Goal: Transaction & Acquisition: Purchase product/service

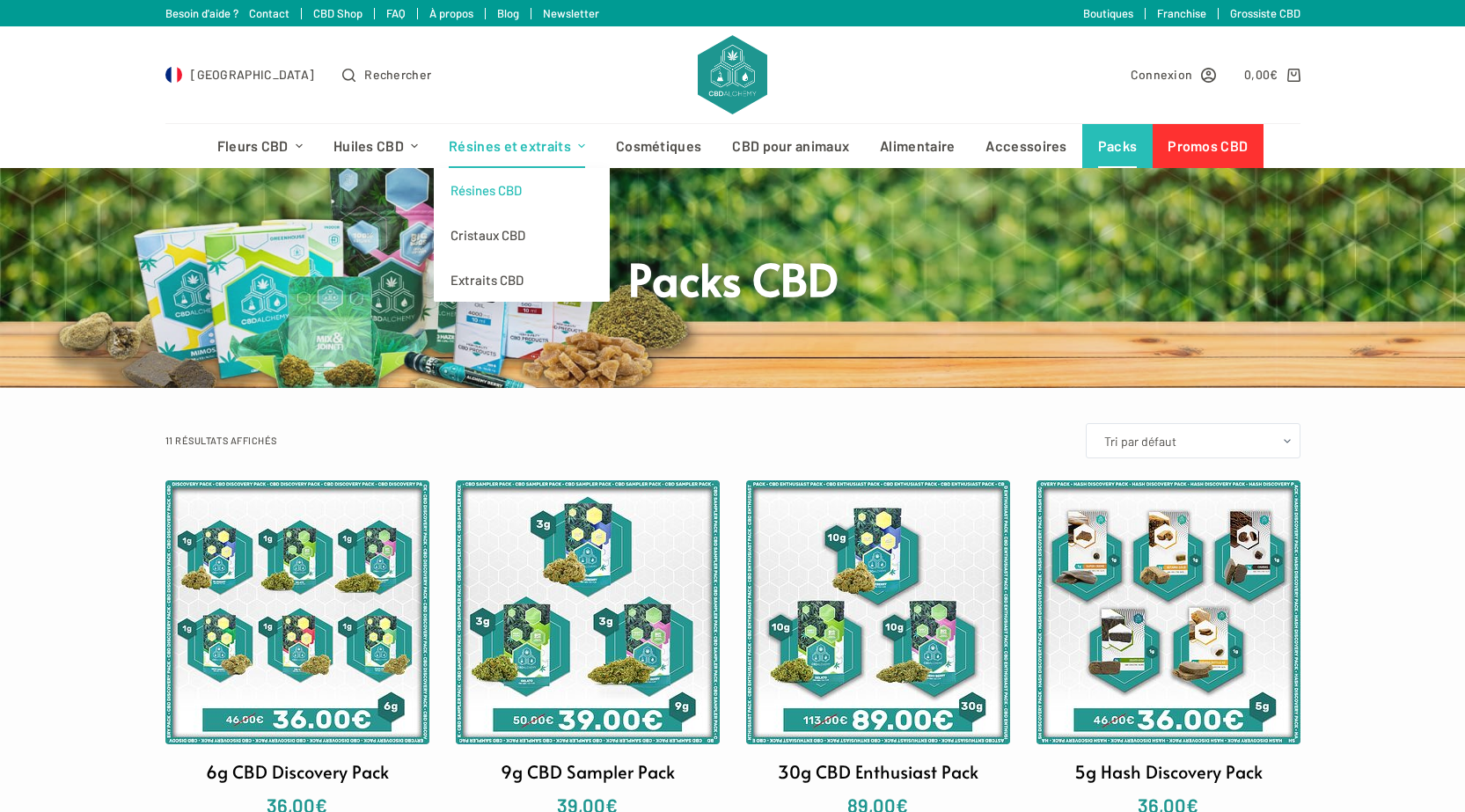
click at [494, 192] on link "Résines CBD" at bounding box center [521, 190] width 176 height 45
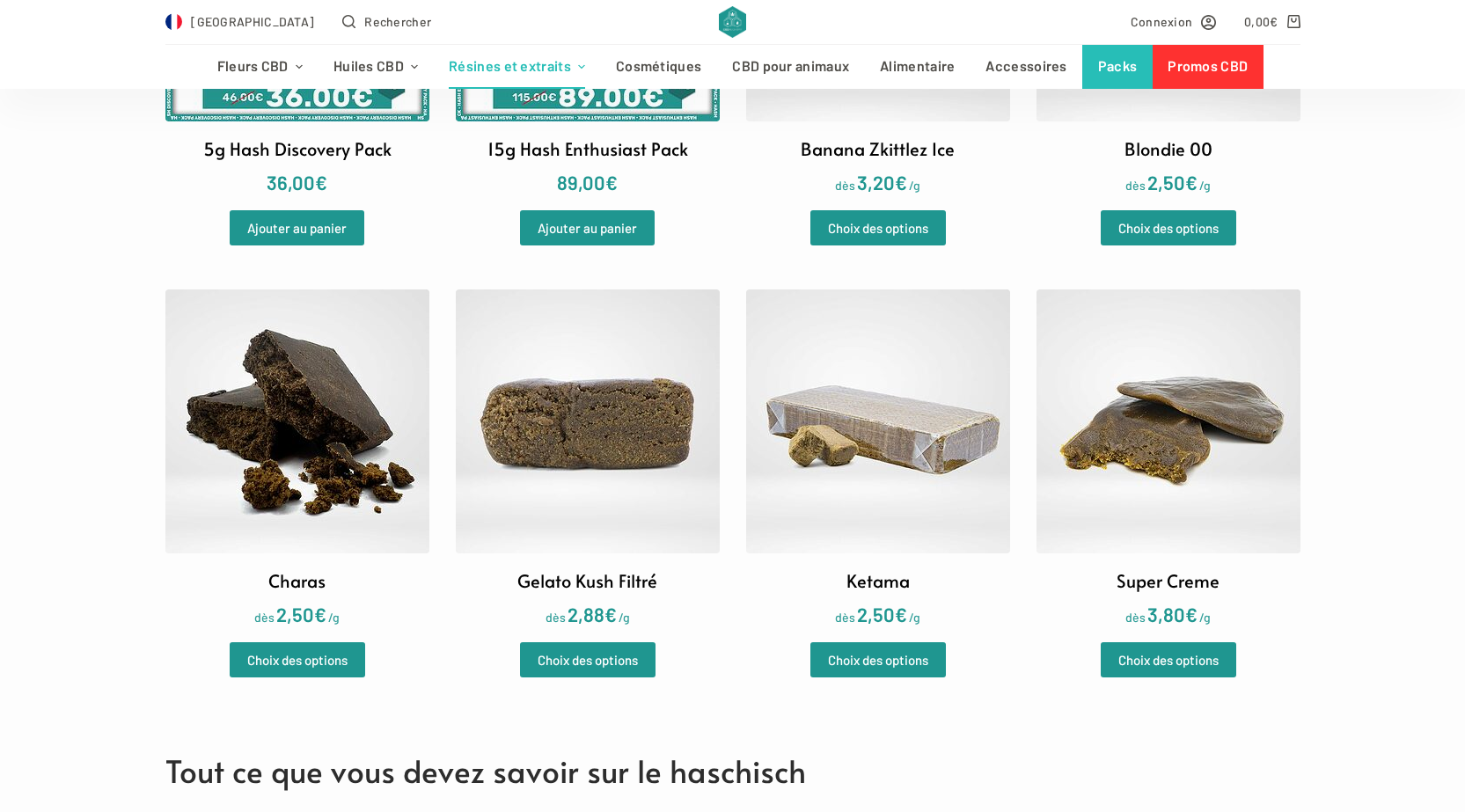
scroll to position [791, 0]
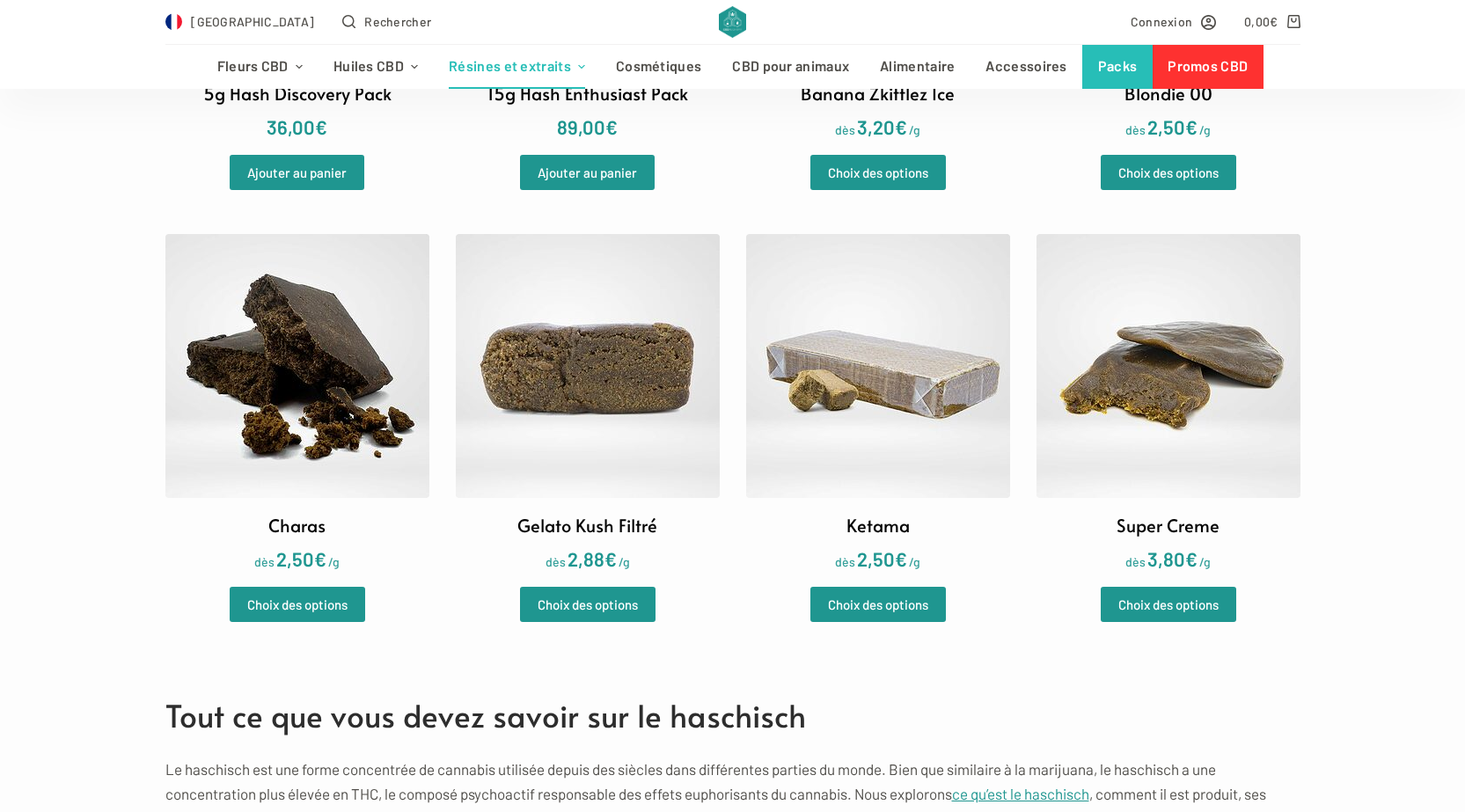
click at [858, 380] on img at bounding box center [877, 365] width 264 height 264
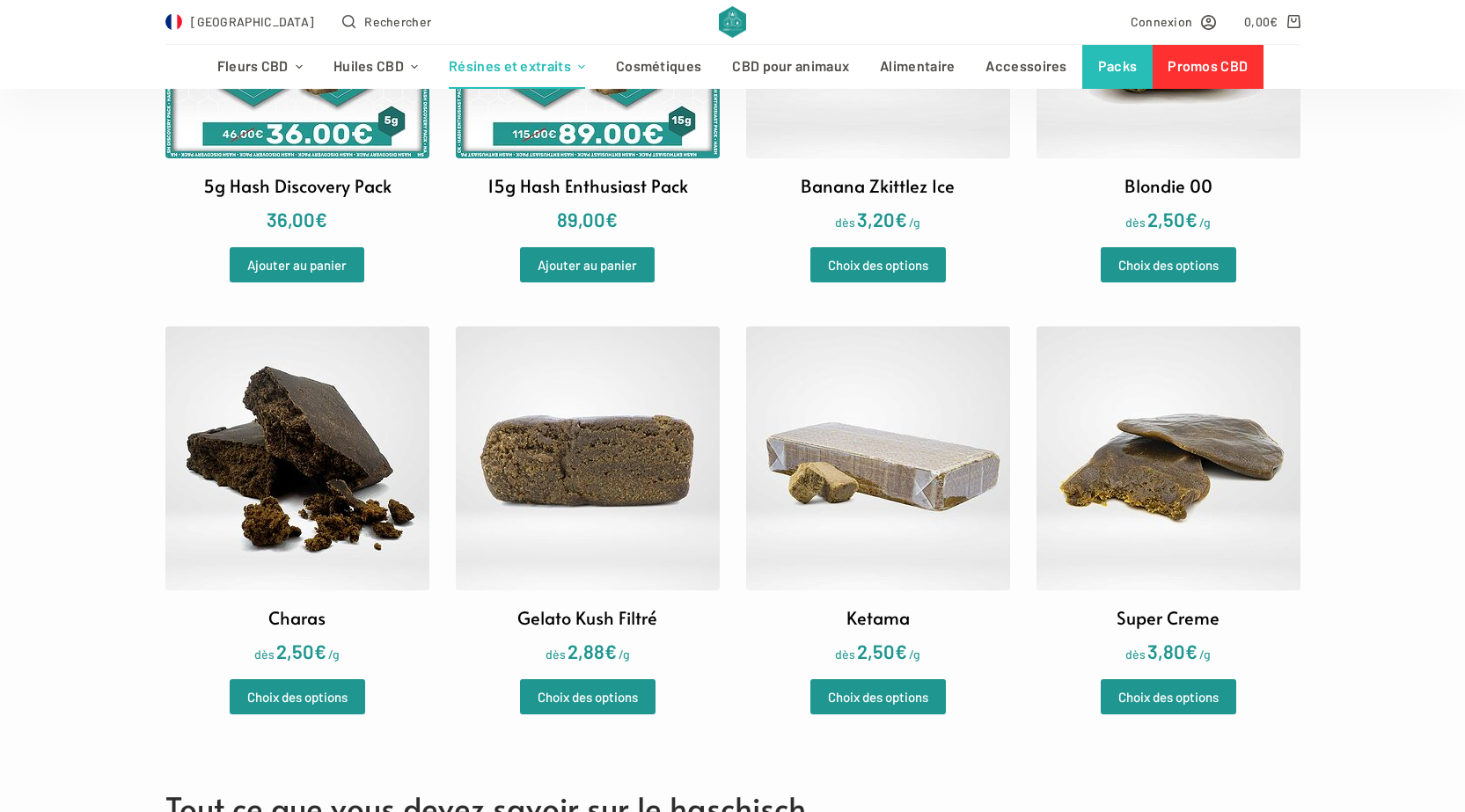
scroll to position [527, 0]
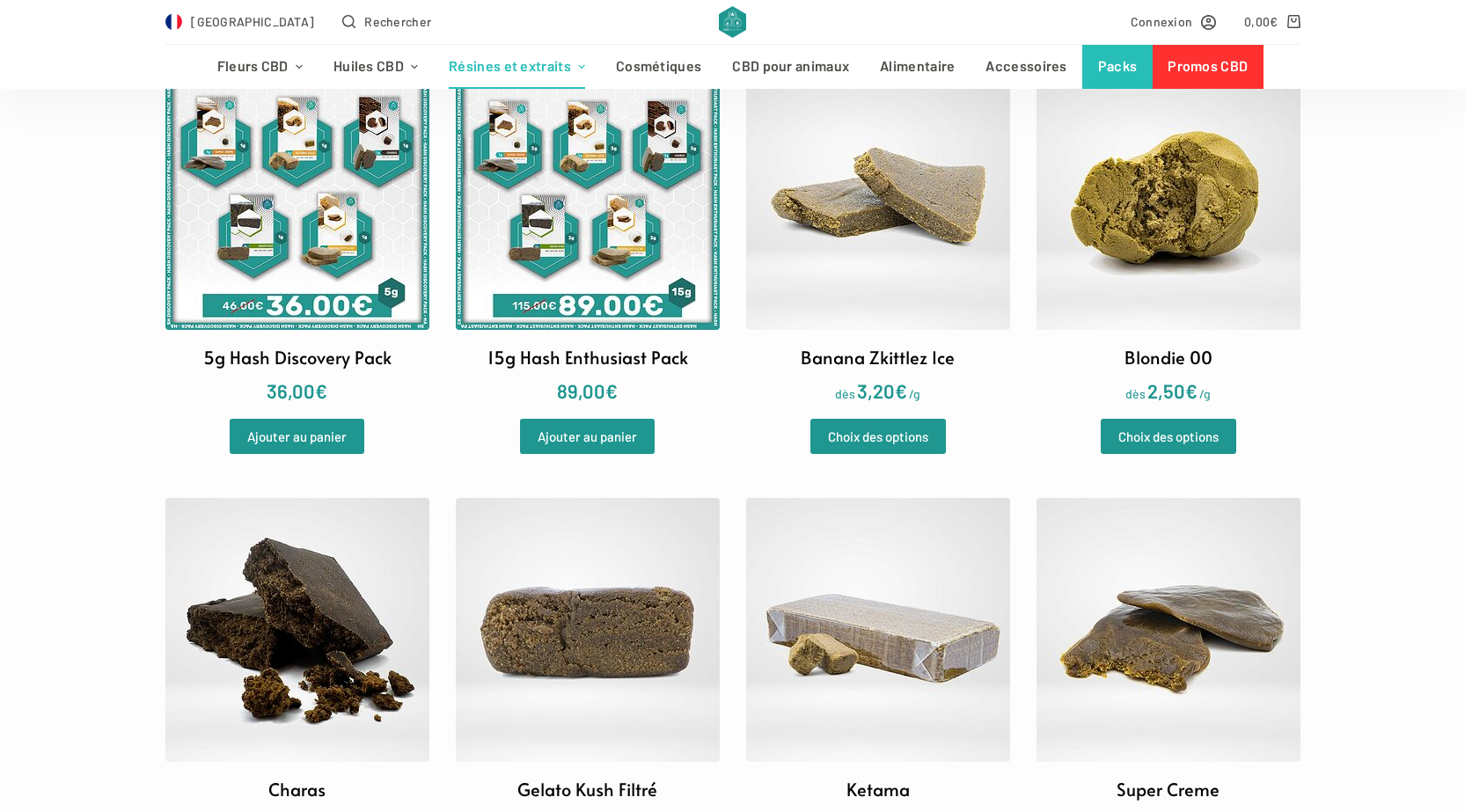
click at [884, 276] on img at bounding box center [877, 197] width 264 height 264
click at [1139, 224] on img at bounding box center [1167, 197] width 264 height 264
click at [1221, 645] on img at bounding box center [1167, 630] width 264 height 264
click at [591, 639] on img at bounding box center [587, 630] width 264 height 264
click at [335, 682] on img at bounding box center [297, 630] width 264 height 264
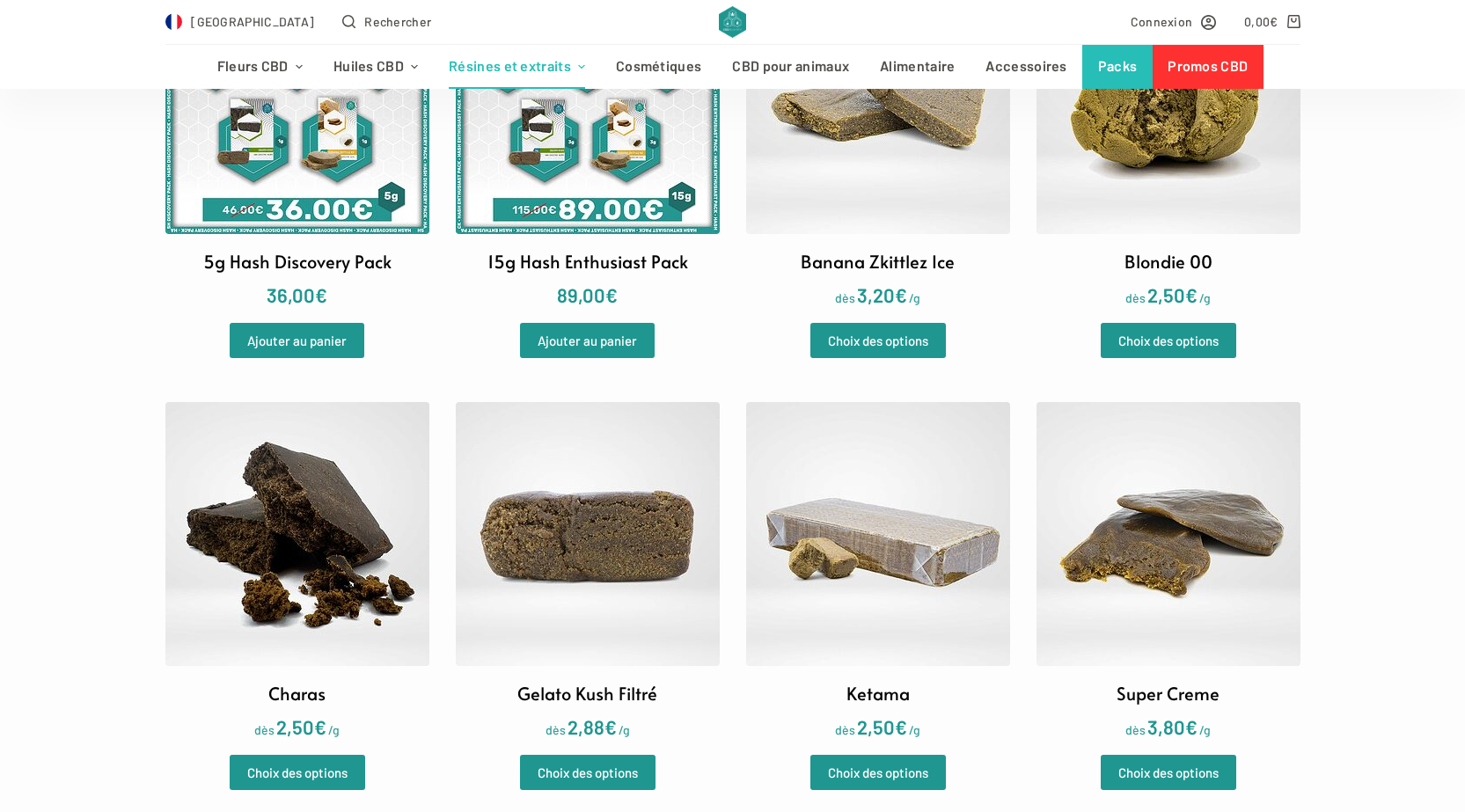
scroll to position [616, 0]
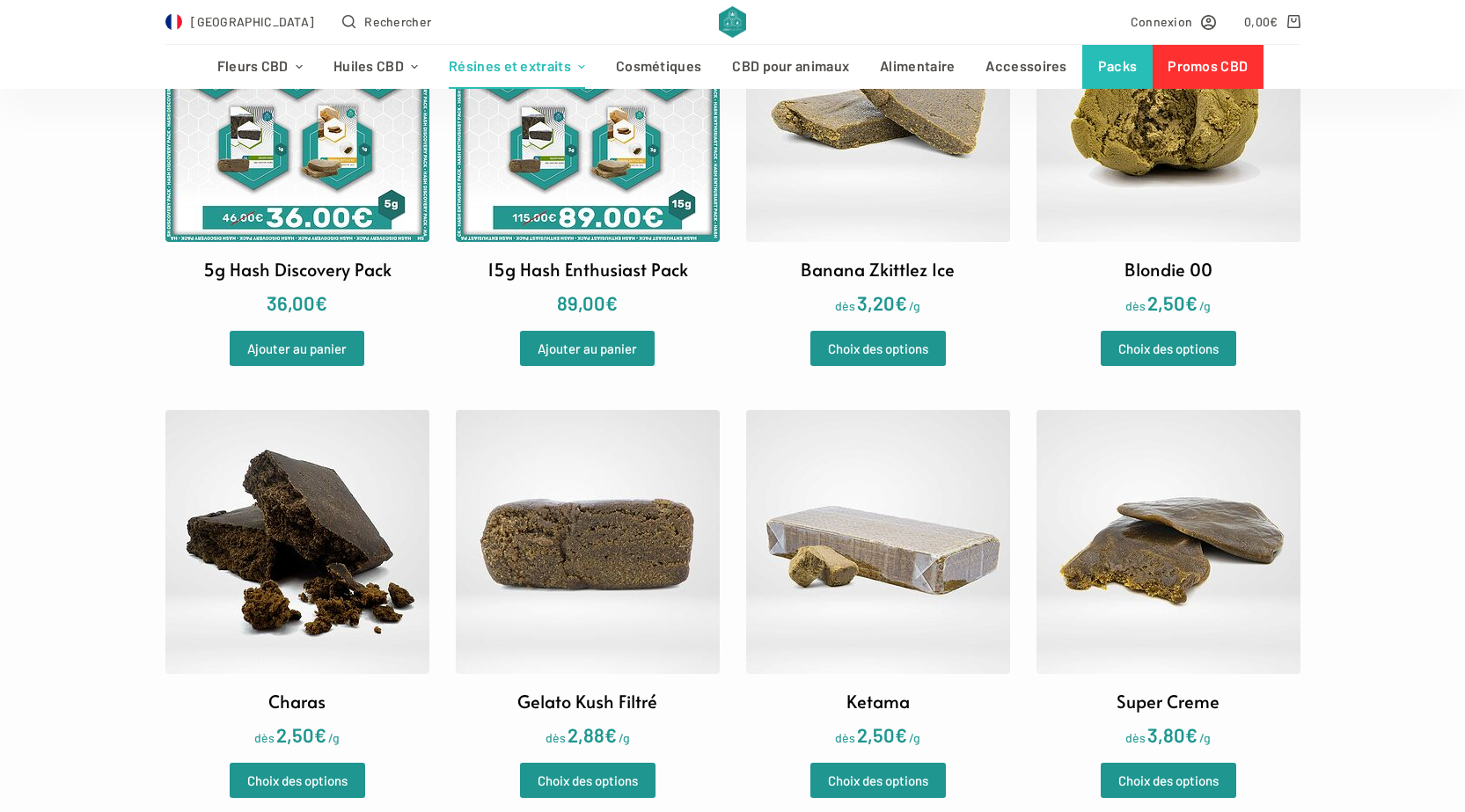
click at [858, 623] on img at bounding box center [877, 541] width 264 height 264
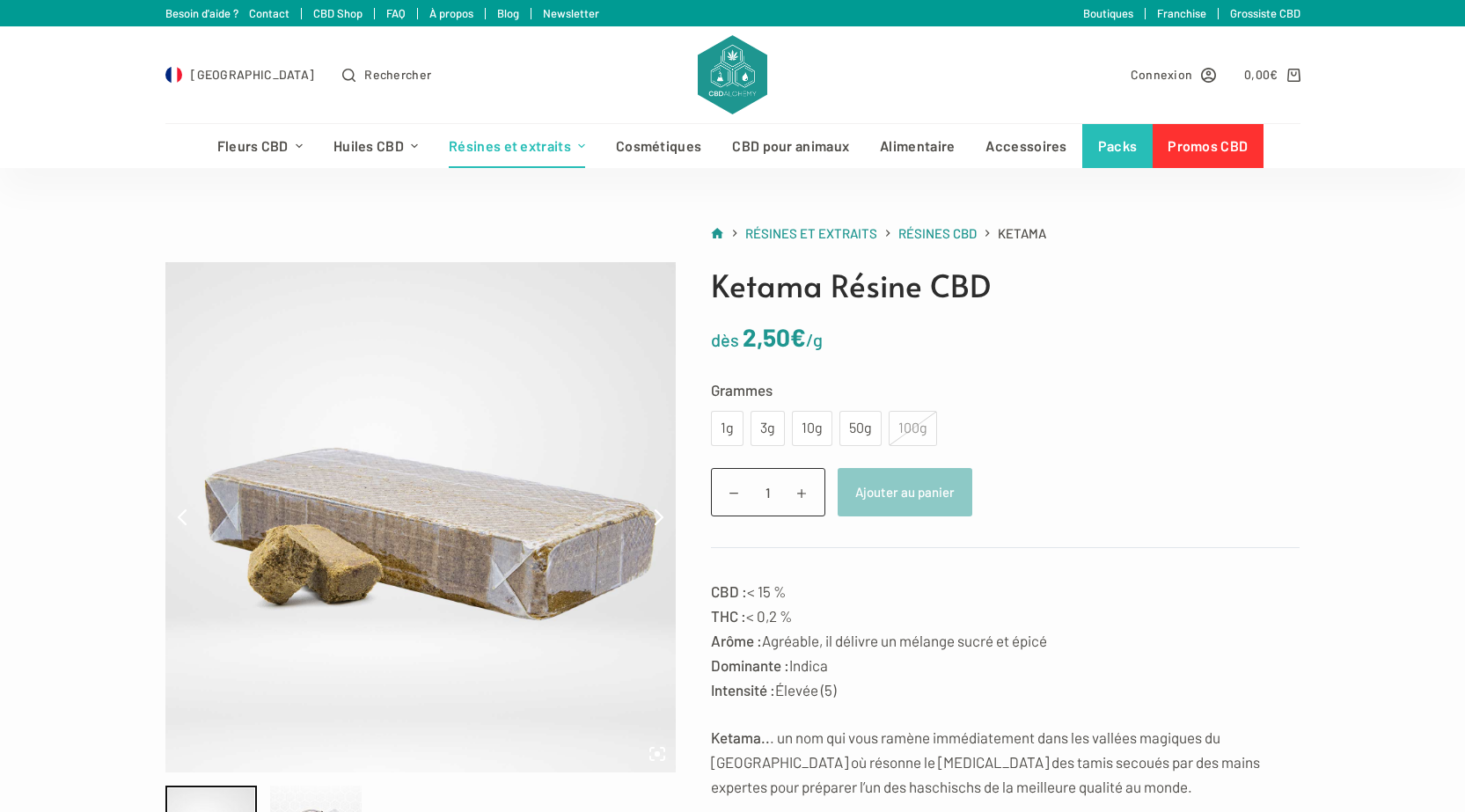
click at [924, 432] on div "100g" at bounding box center [912, 428] width 48 height 36
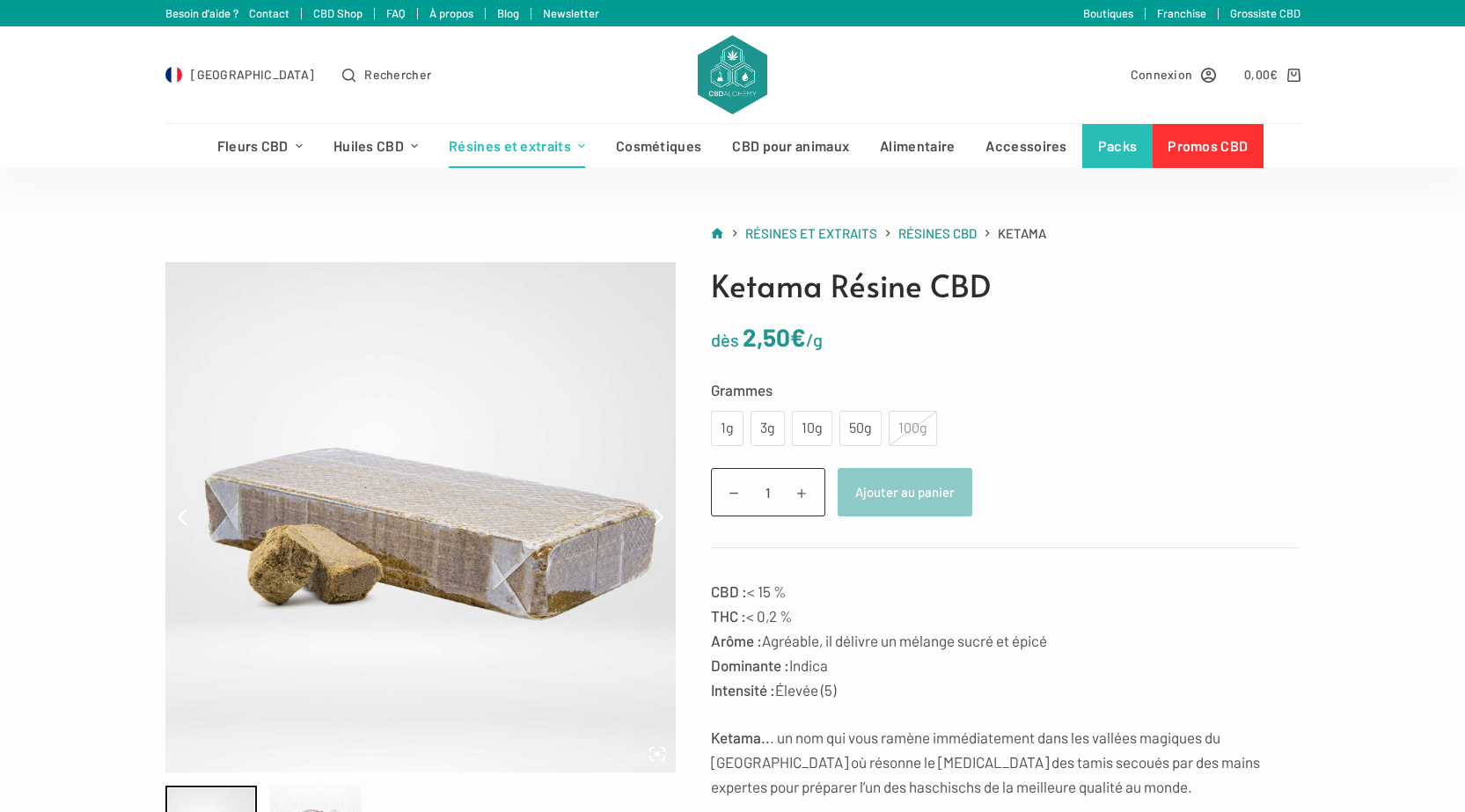
click at [924, 432] on div "100g" at bounding box center [912, 428] width 48 height 36
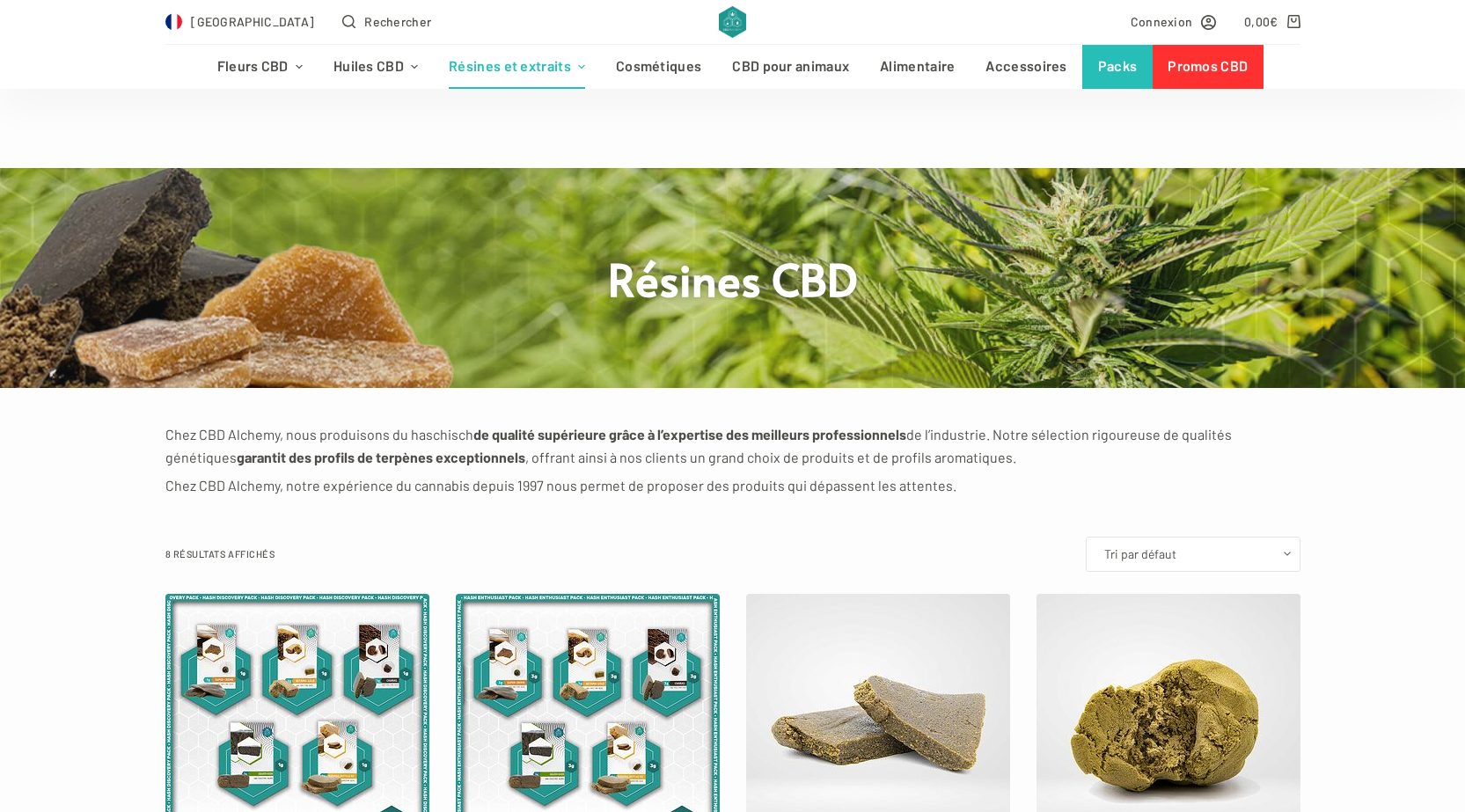
scroll to position [616, 0]
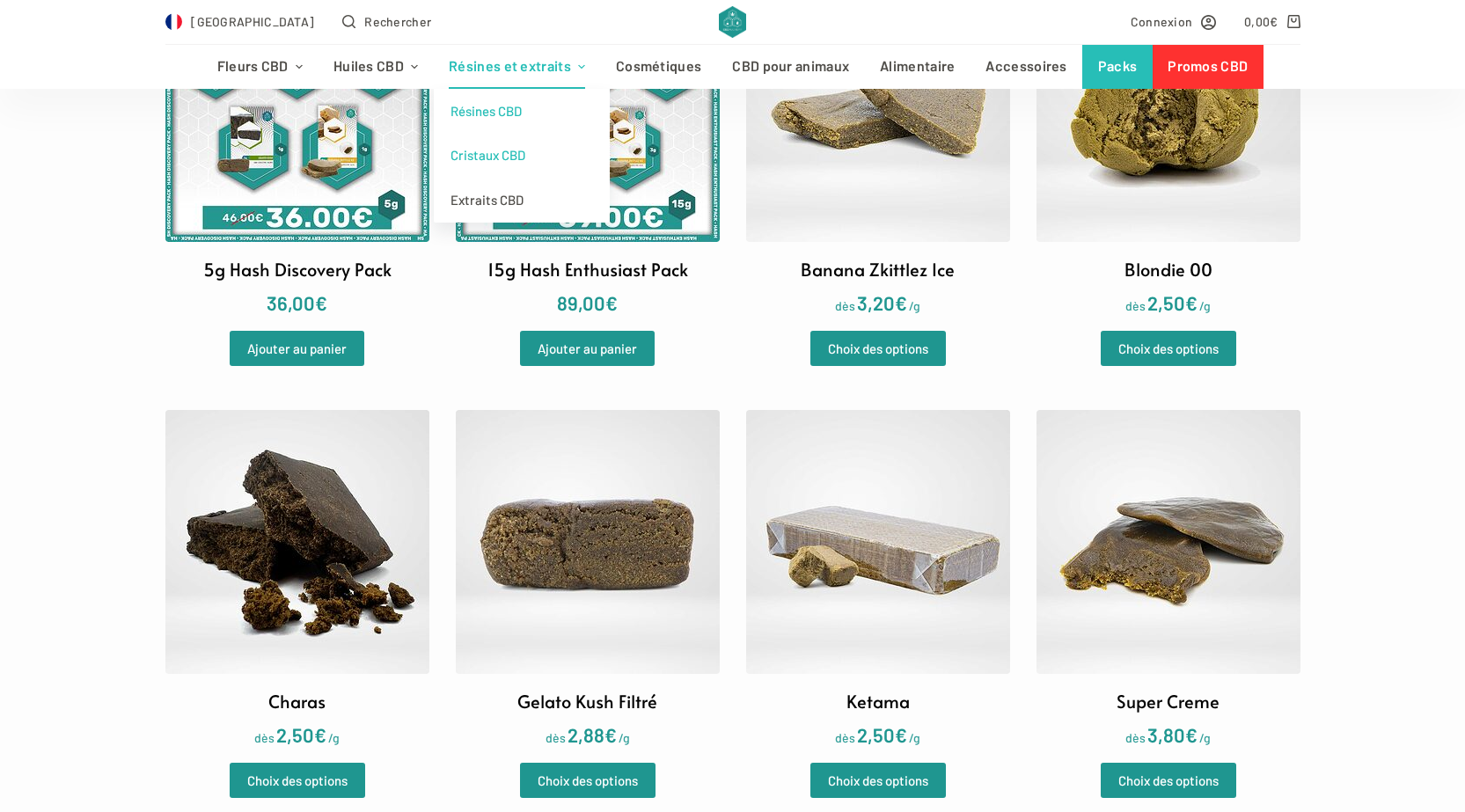
click at [501, 166] on link "Cristaux CBD" at bounding box center [521, 155] width 176 height 45
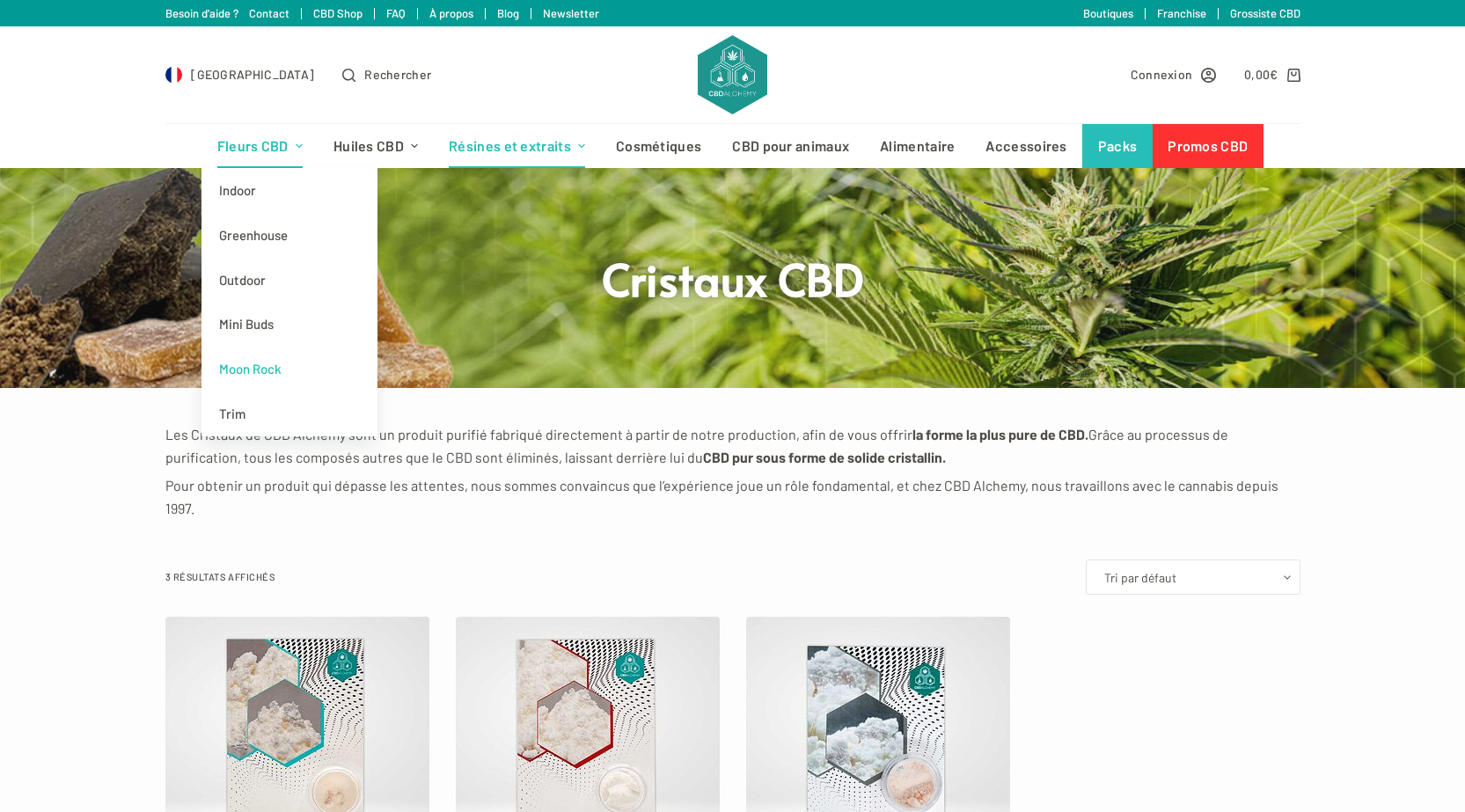
click at [265, 366] on link "Moon Rock" at bounding box center [289, 369] width 176 height 45
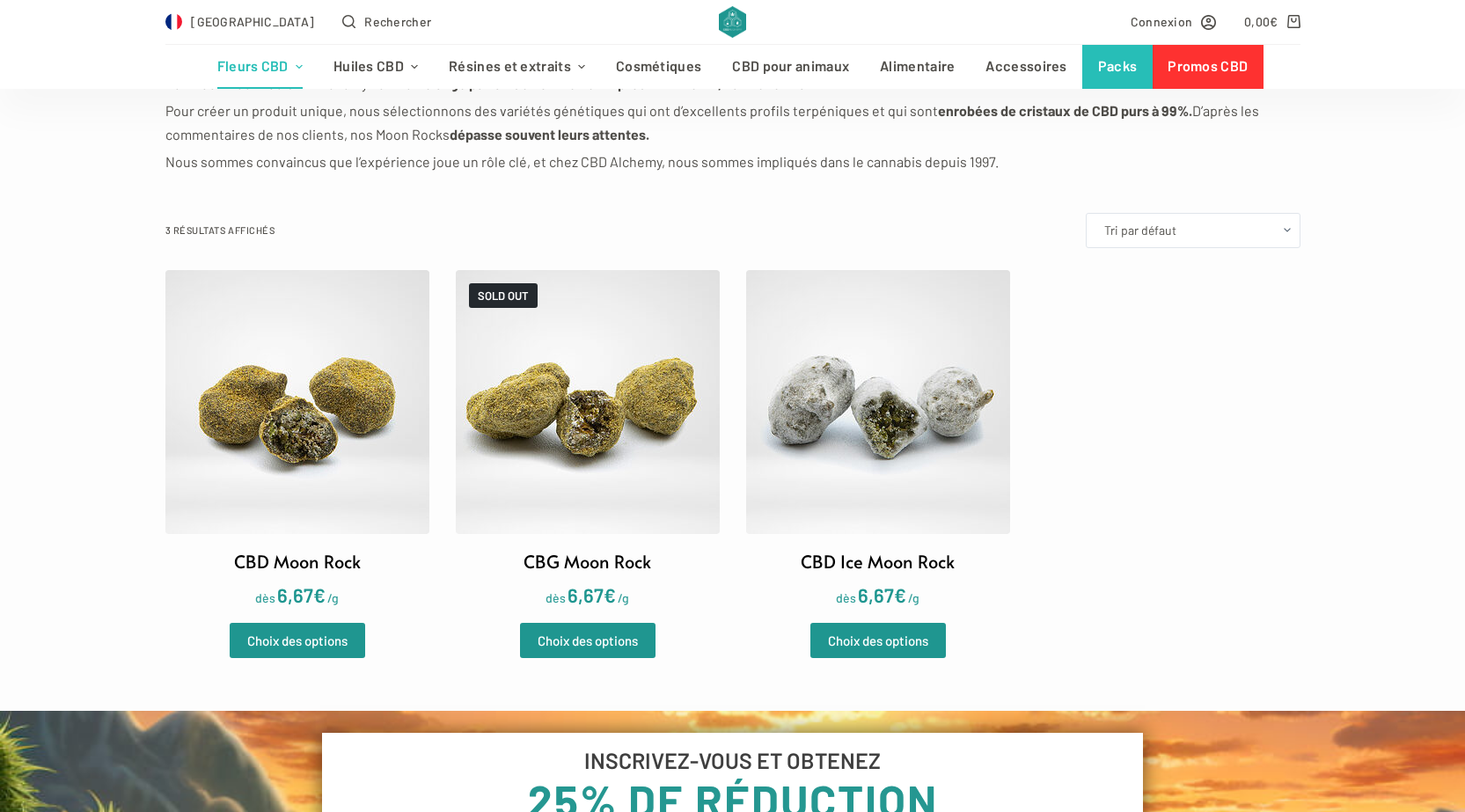
scroll to position [352, 0]
click at [876, 411] on img at bounding box center [877, 401] width 264 height 264
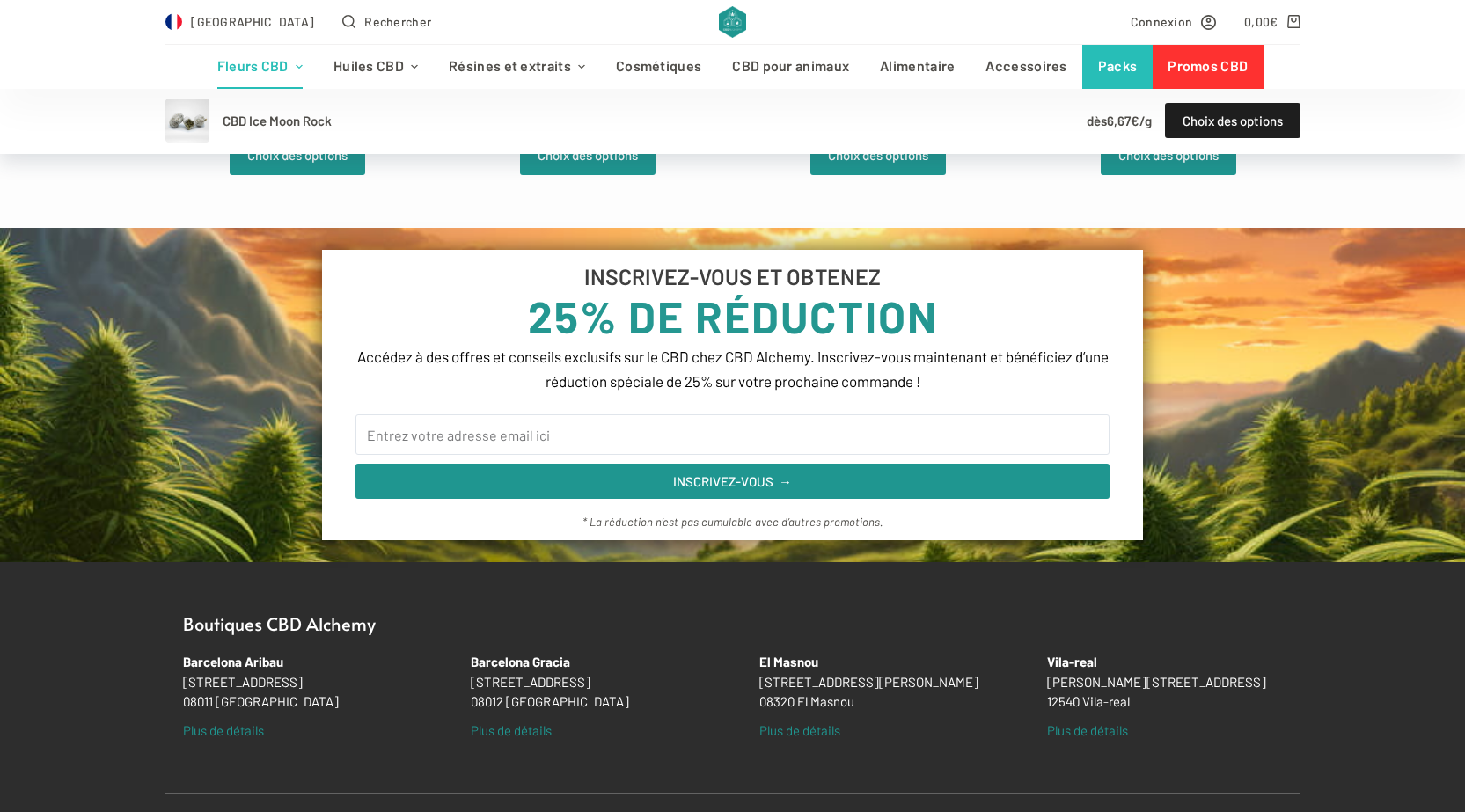
scroll to position [1231, 0]
